Goal: Ask a question

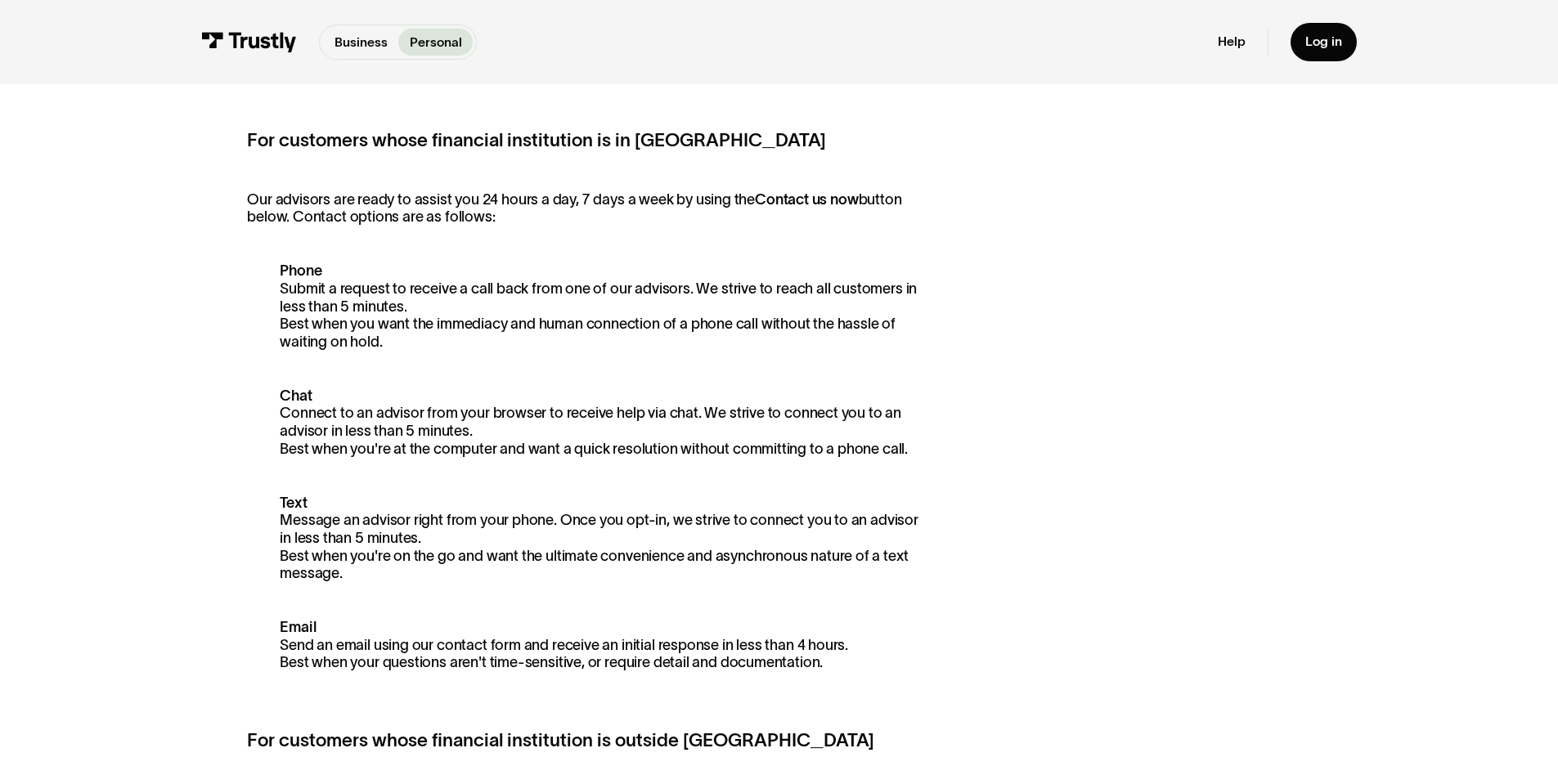
scroll to position [294, 0]
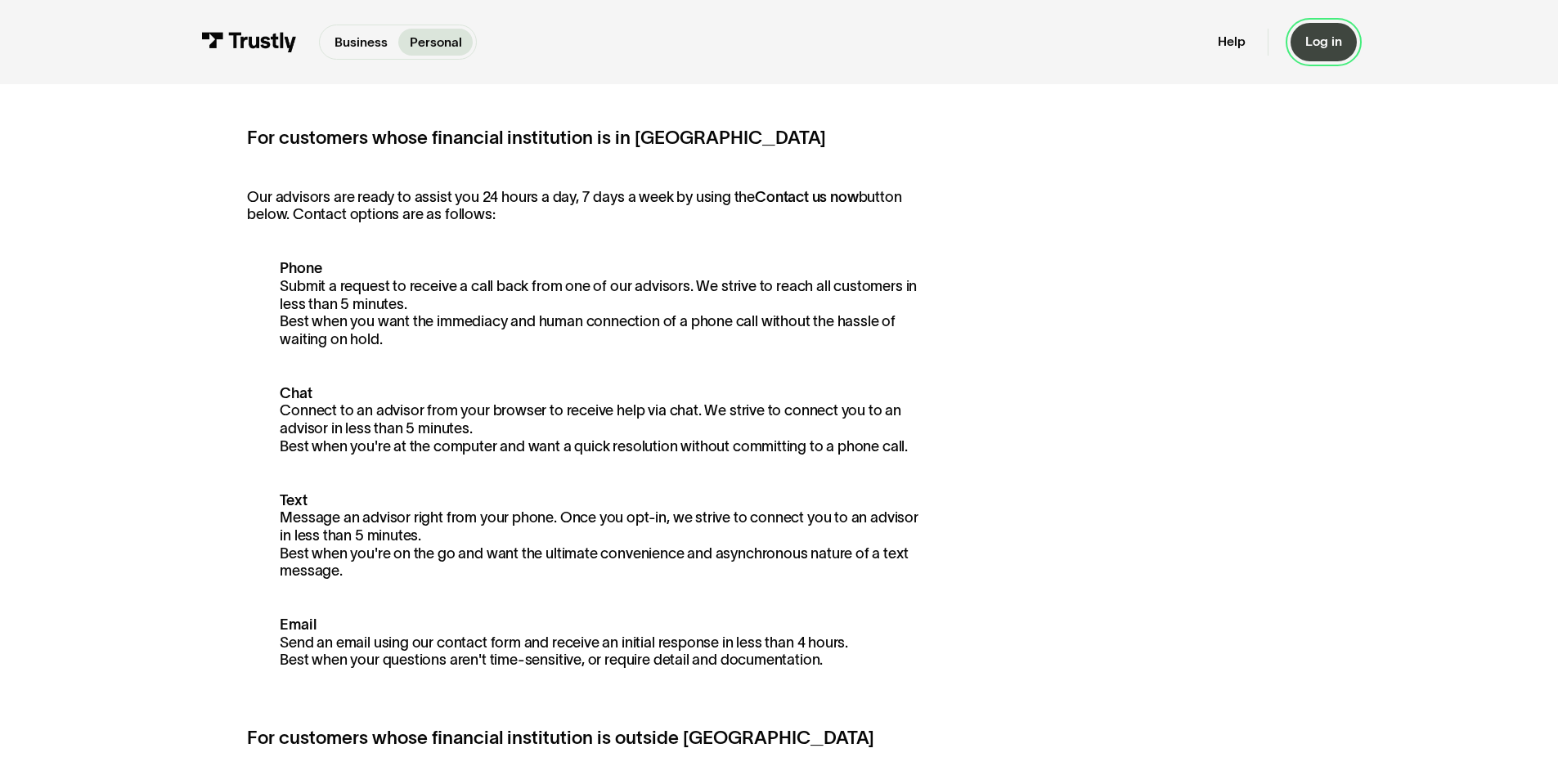
click at [1325, 54] on link "Log in" at bounding box center [1323, 42] width 66 height 39
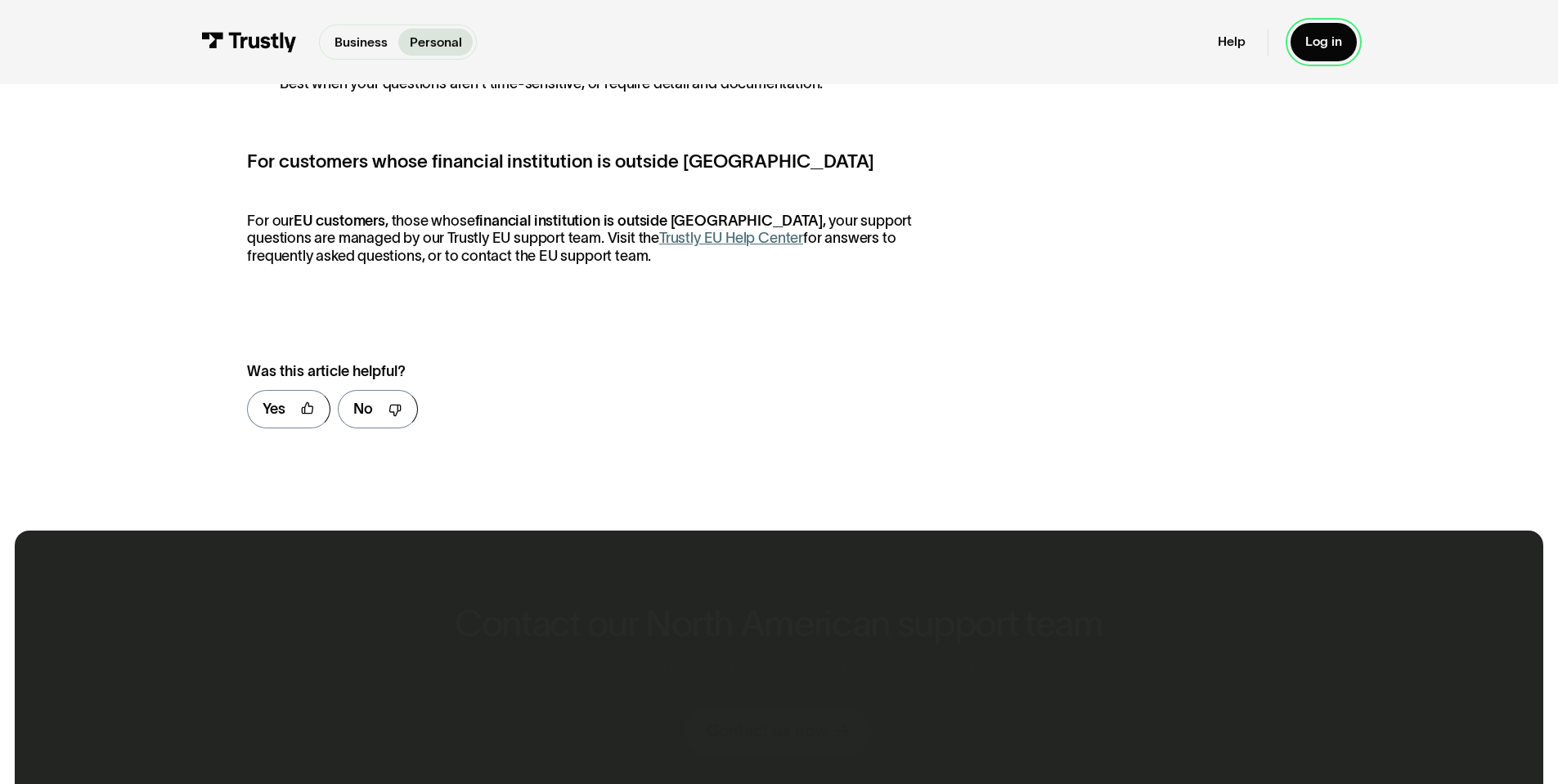
scroll to position [883, 0]
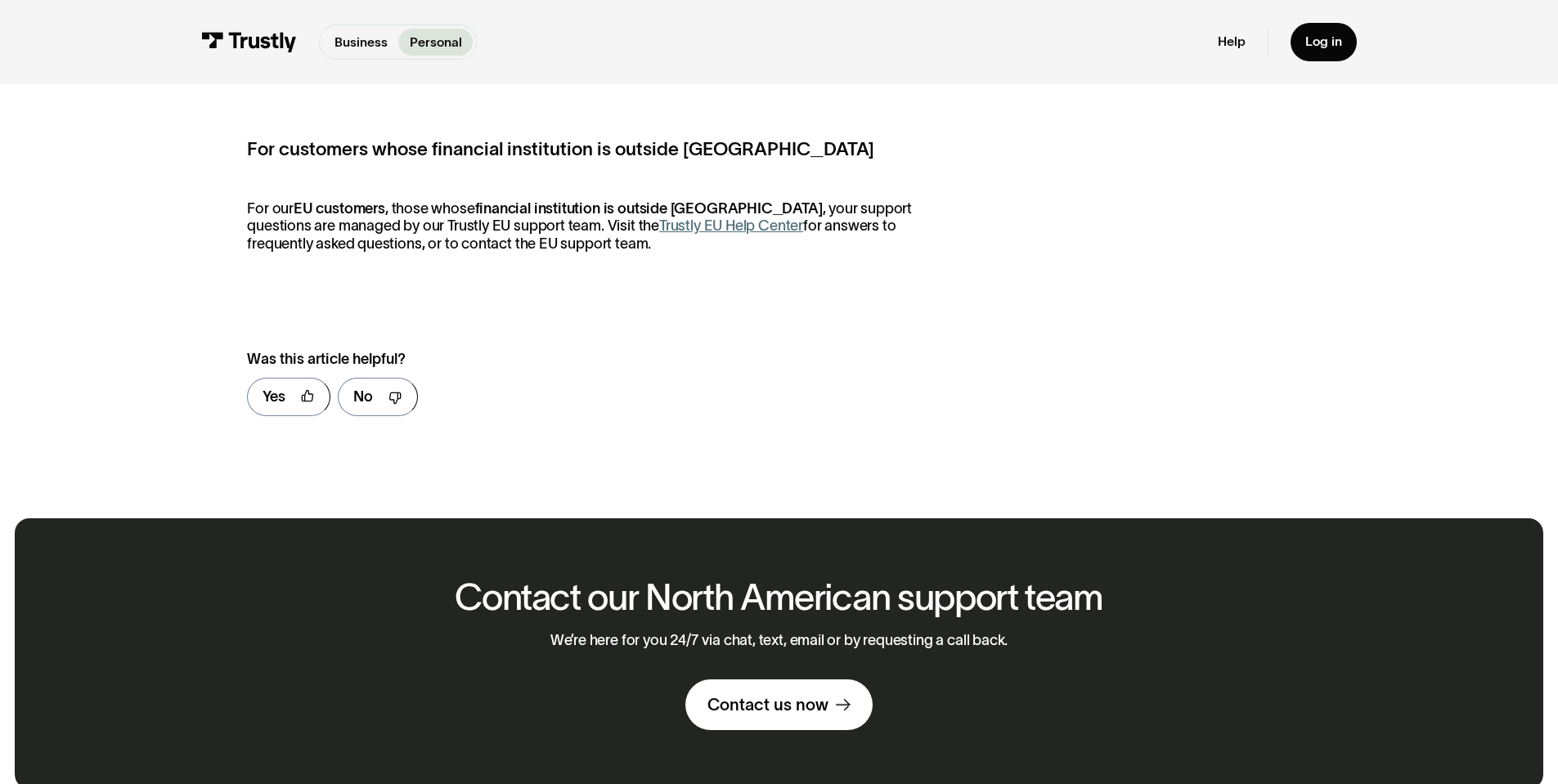
click at [692, 231] on link "Trustly EU Help Center" at bounding box center [731, 226] width 144 height 16
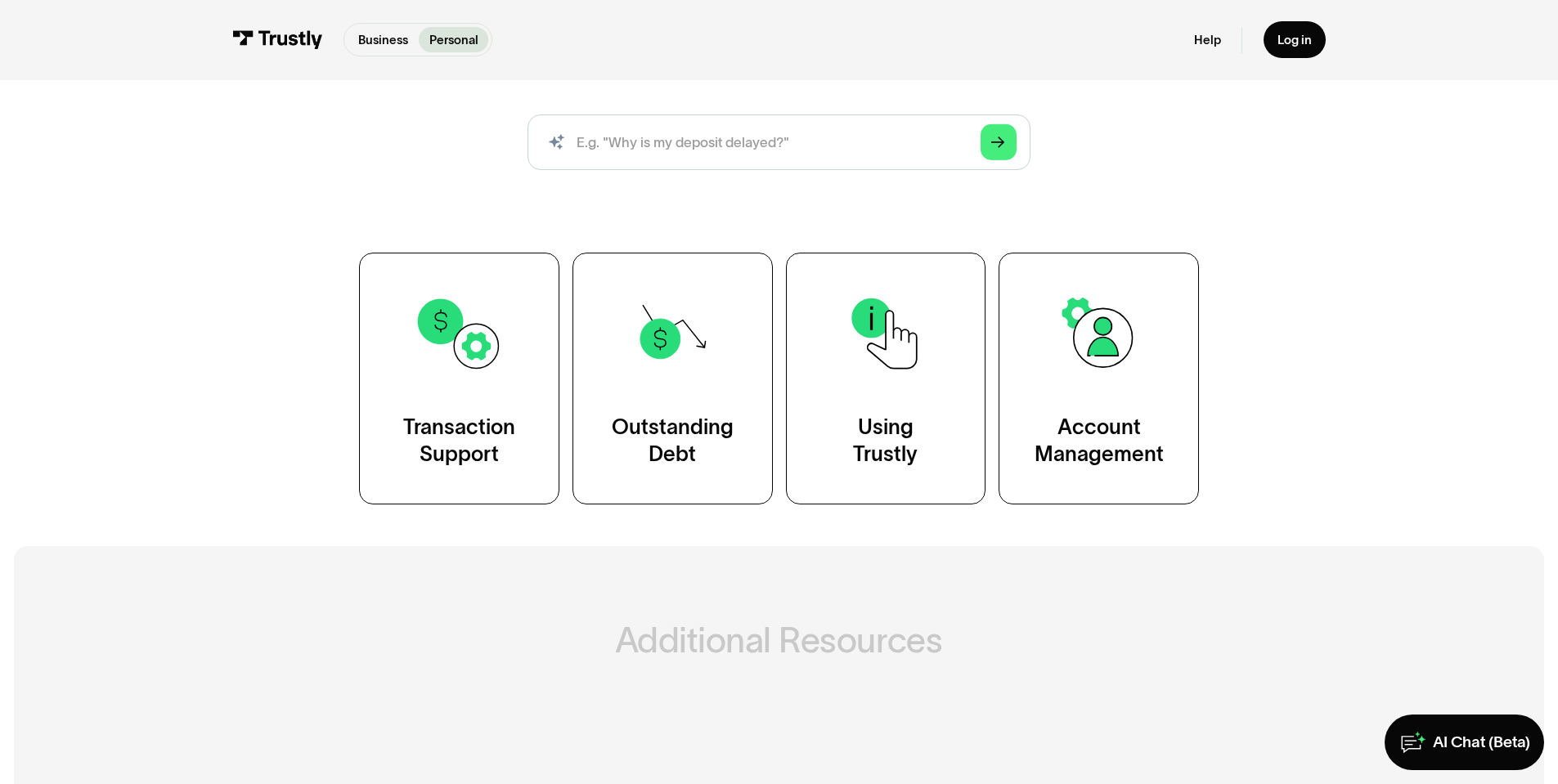
scroll to position [196, 0]
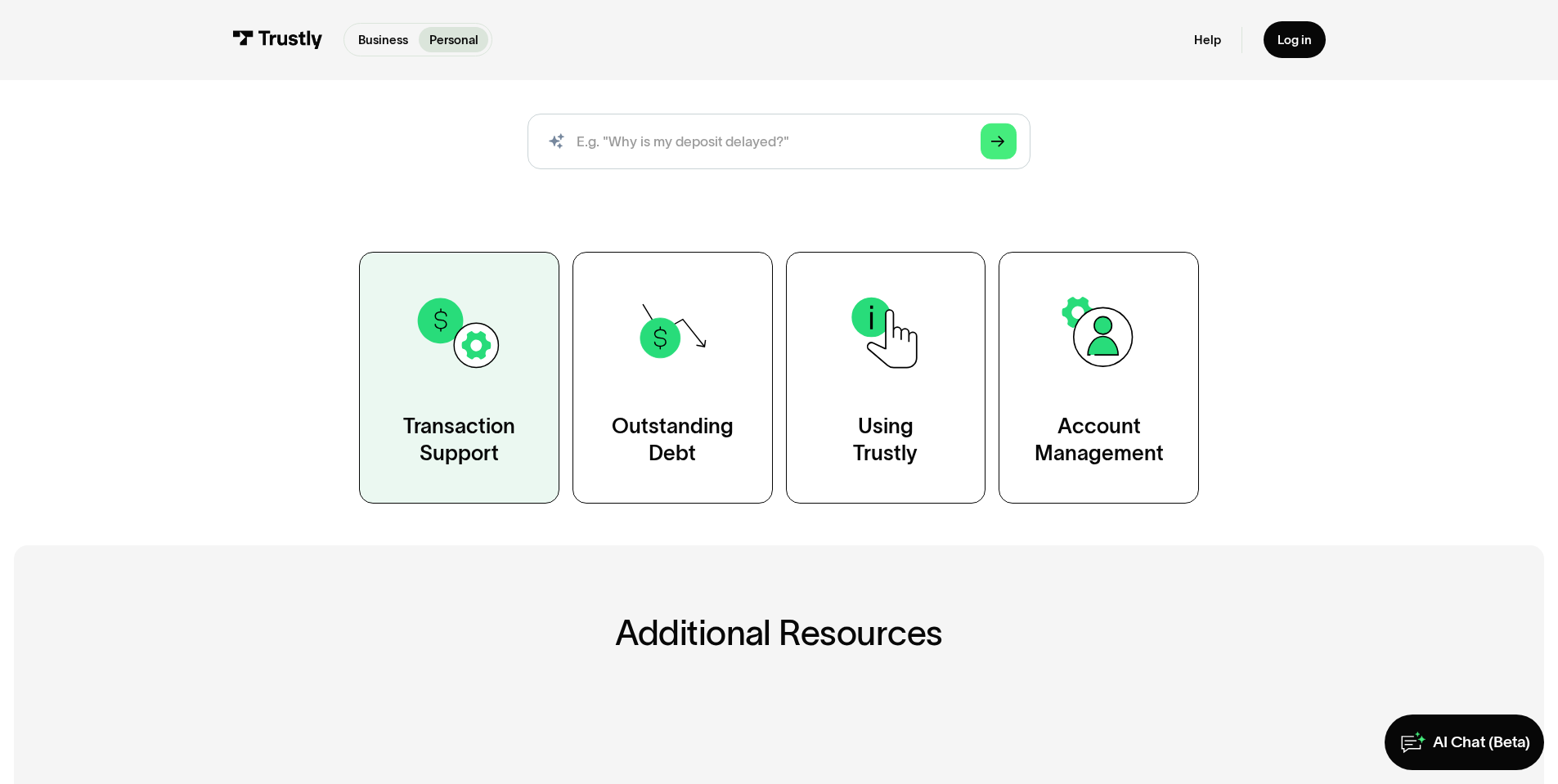
click at [496, 404] on link "Transaction Support" at bounding box center [459, 377] width 200 height 251
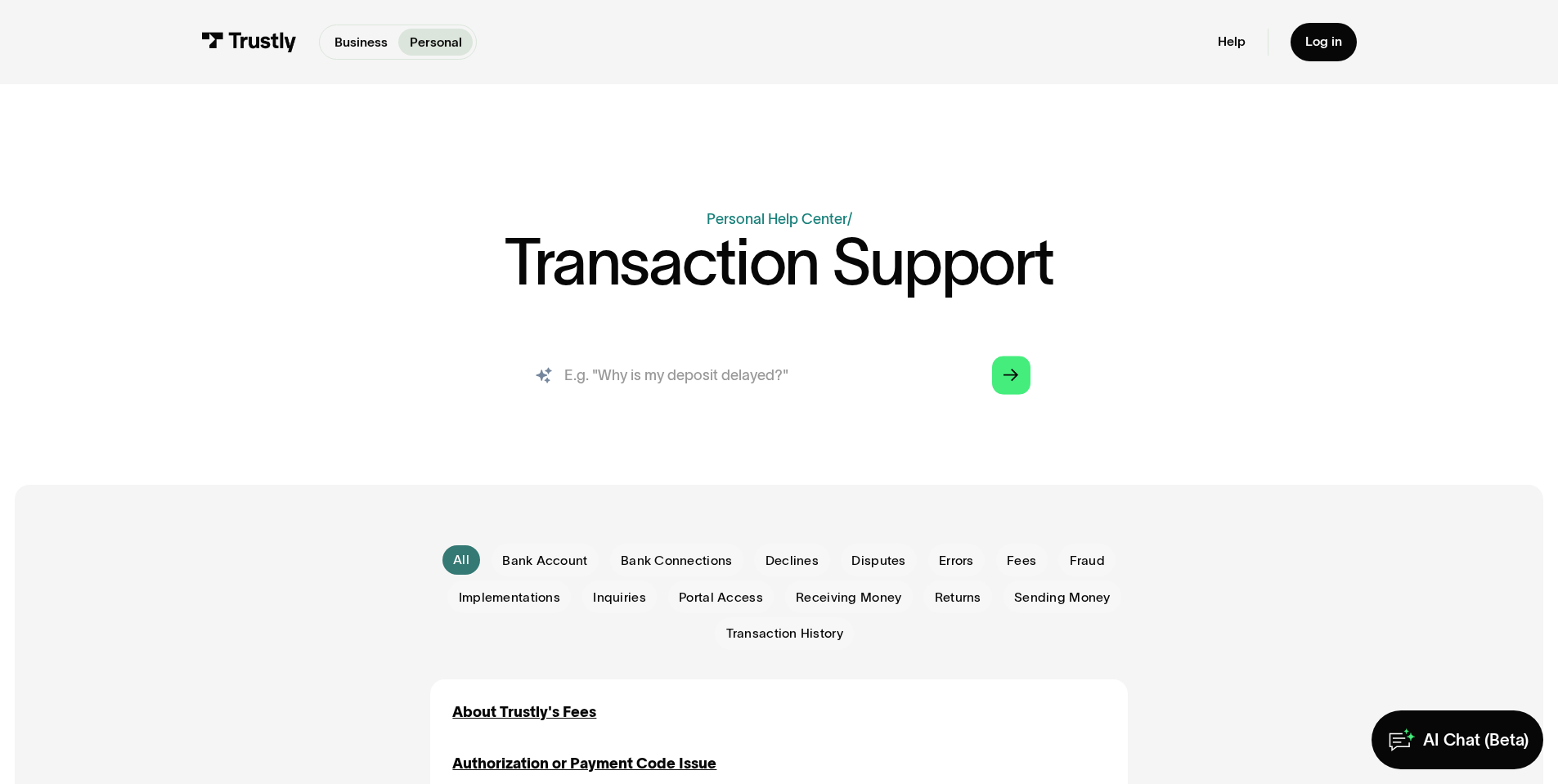
click at [686, 375] on input "search" at bounding box center [778, 375] width 531 height 58
type input "W"
click at [756, 380] on input "search" at bounding box center [778, 375] width 531 height 58
type input "Why cant i log into my bank"
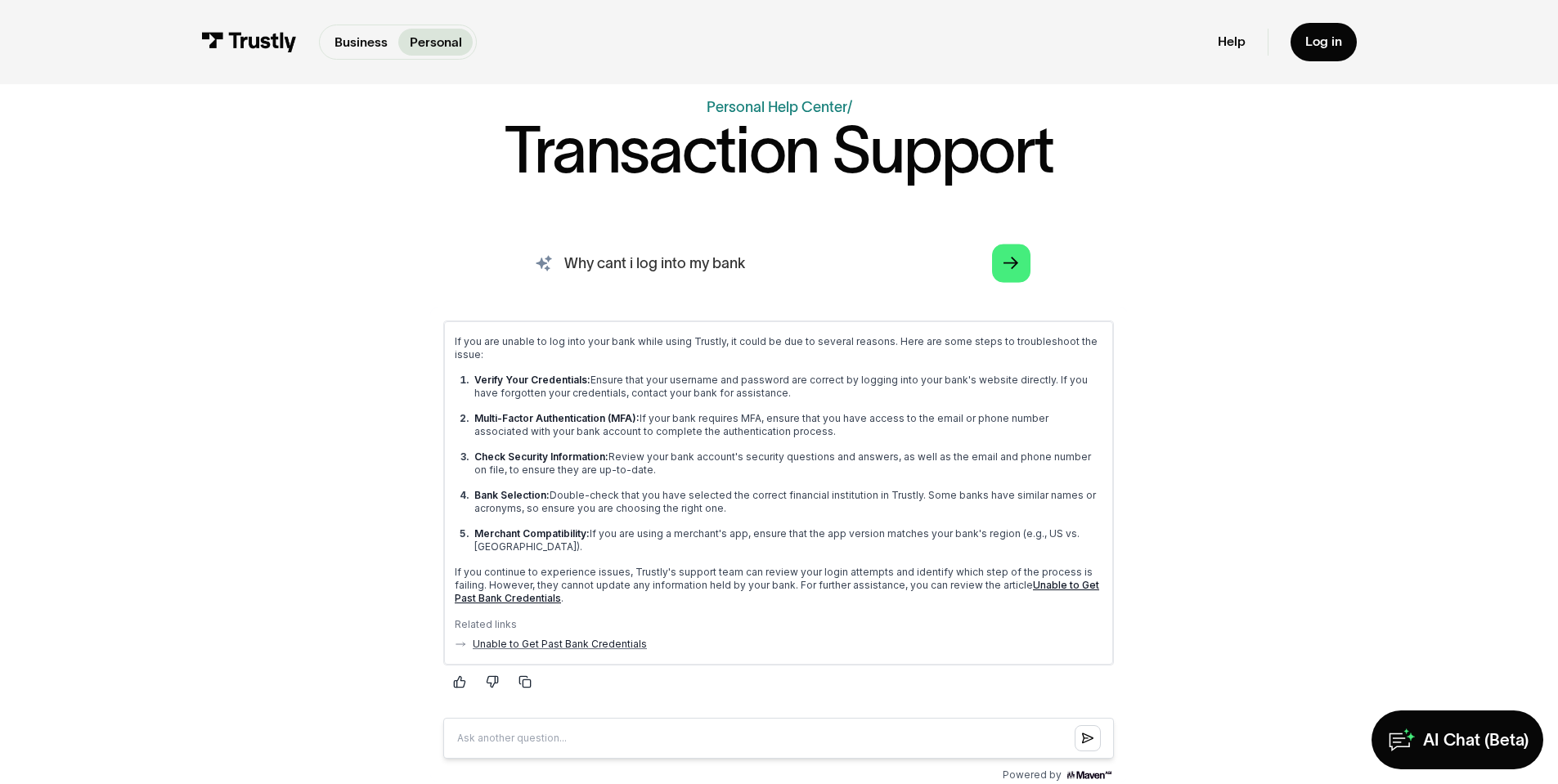
scroll to position [196, 0]
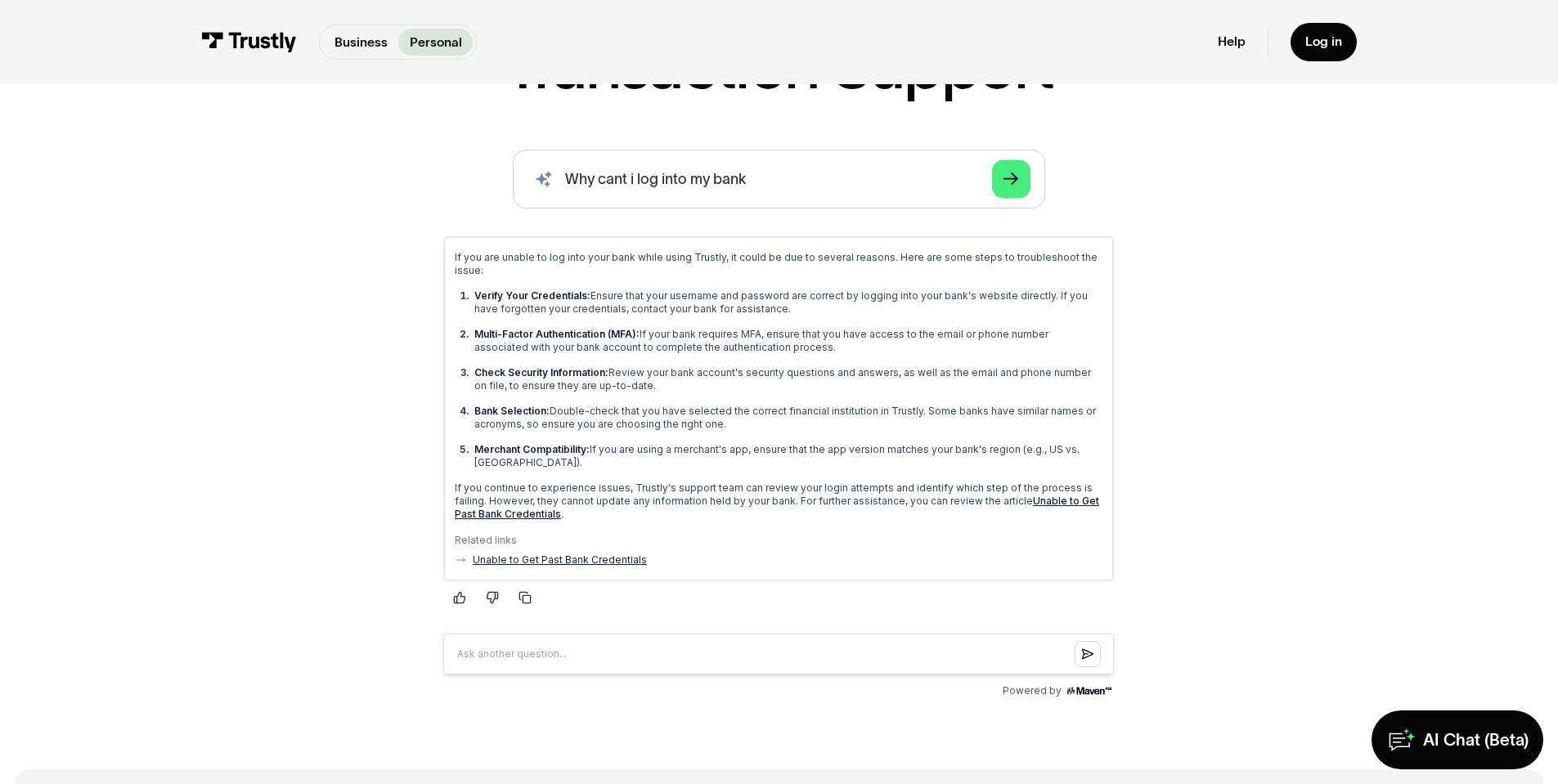
click at [625, 553] on link "Unable to Get Past Bank Credentials" at bounding box center [559, 559] width 174 height 13
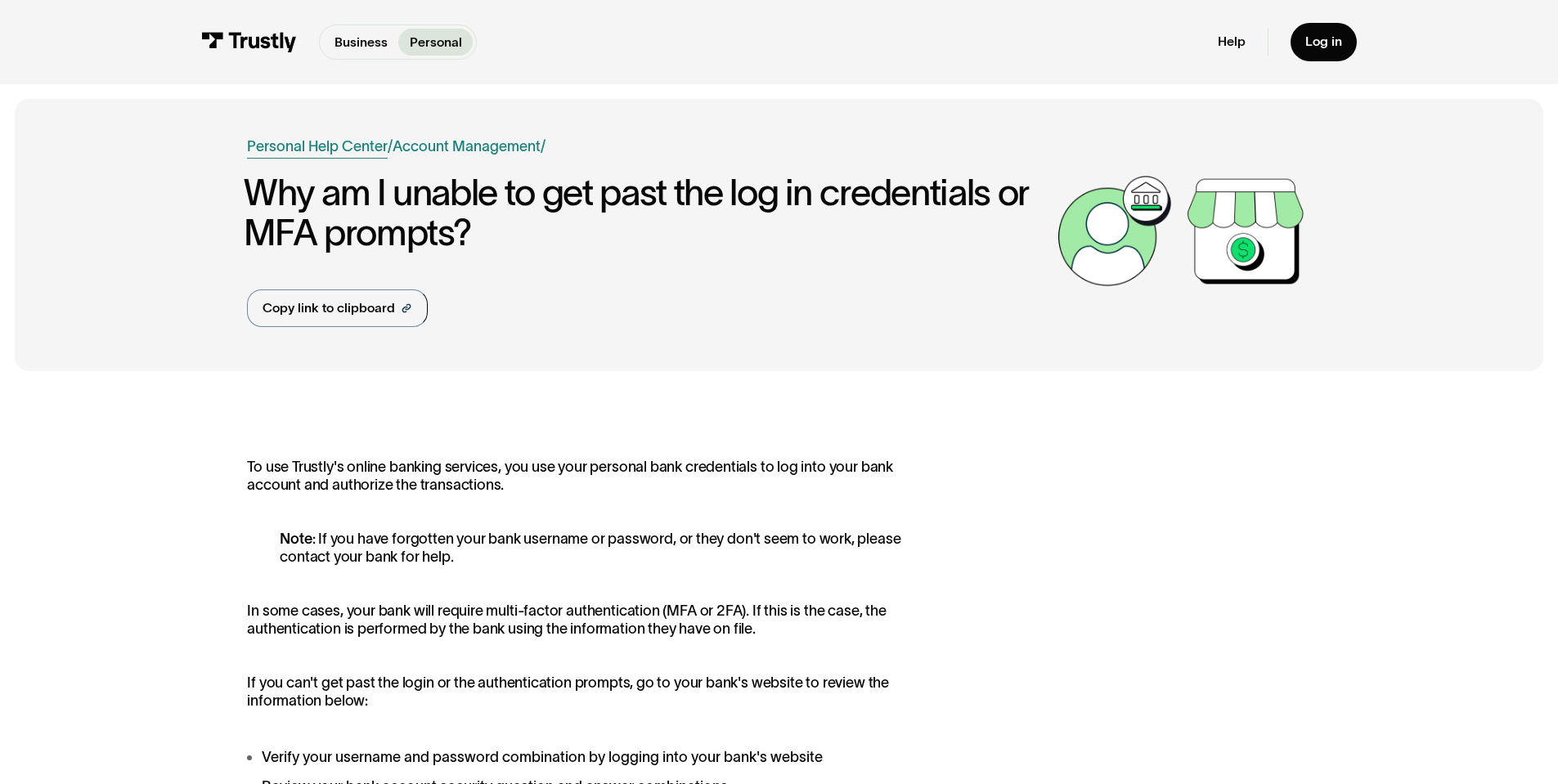
click at [304, 144] on link "Personal Help Center" at bounding box center [317, 147] width 141 height 22
